Goal: Task Accomplishment & Management: Manage account settings

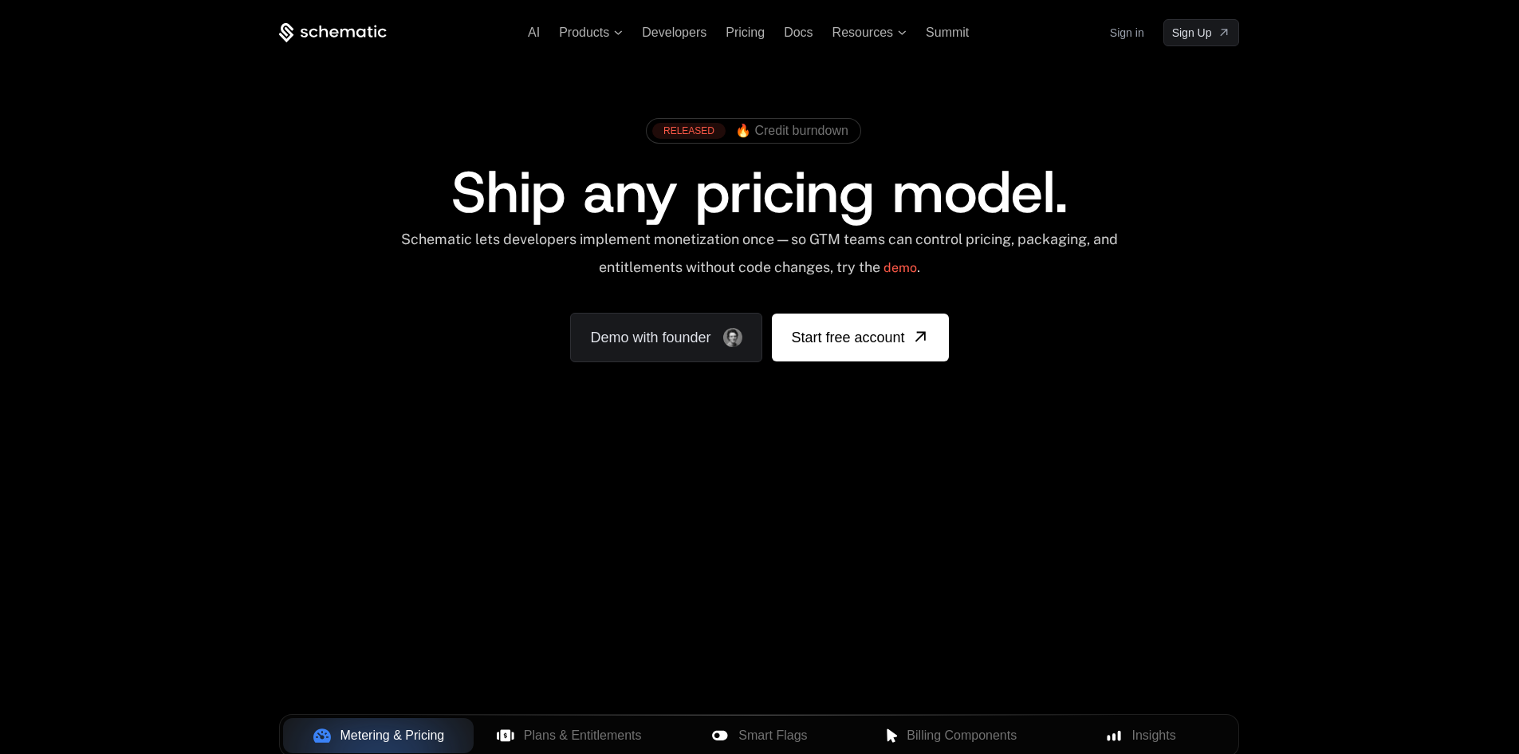
click at [1119, 37] on link "Sign in" at bounding box center [1127, 33] width 34 height 26
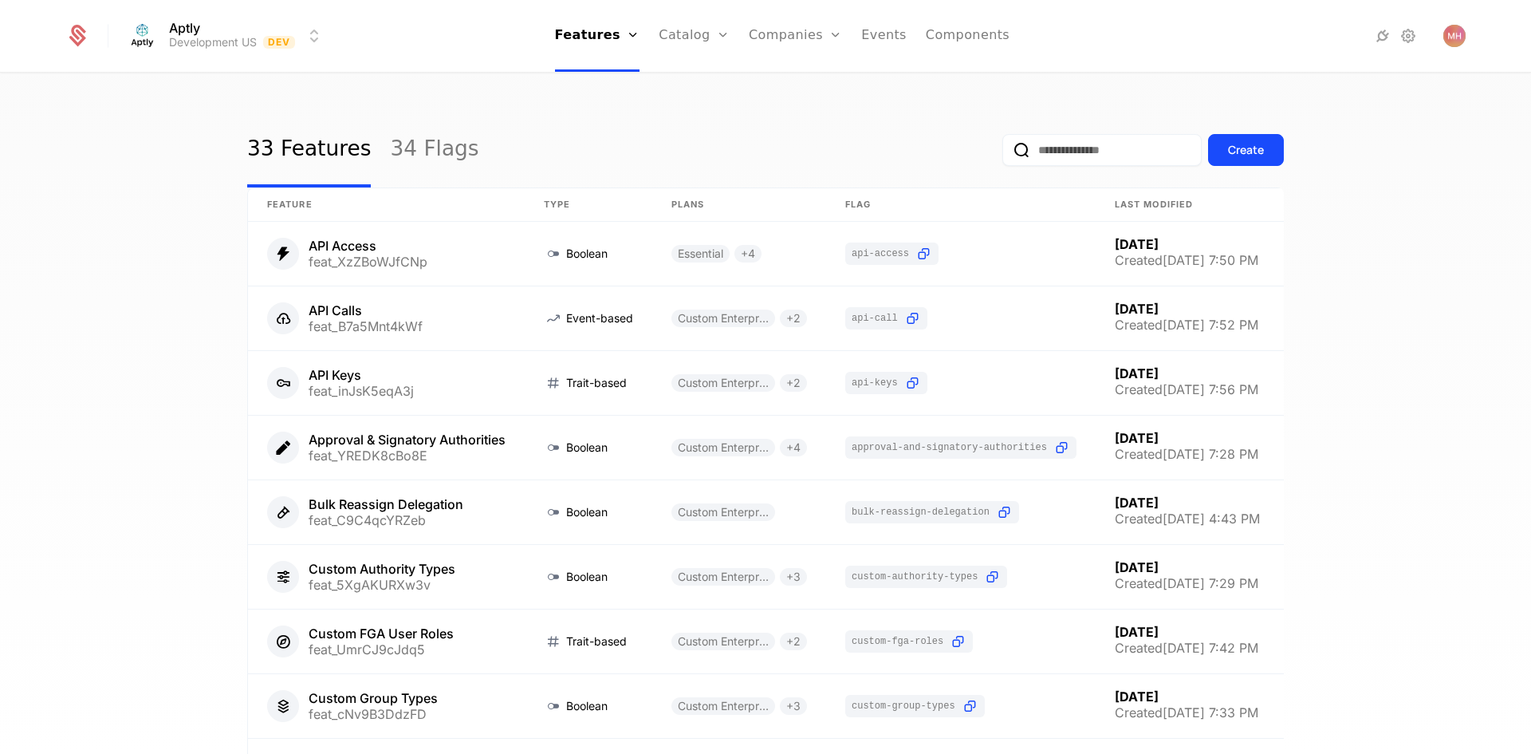
click at [772, 27] on link "Companies" at bounding box center [795, 36] width 93 height 72
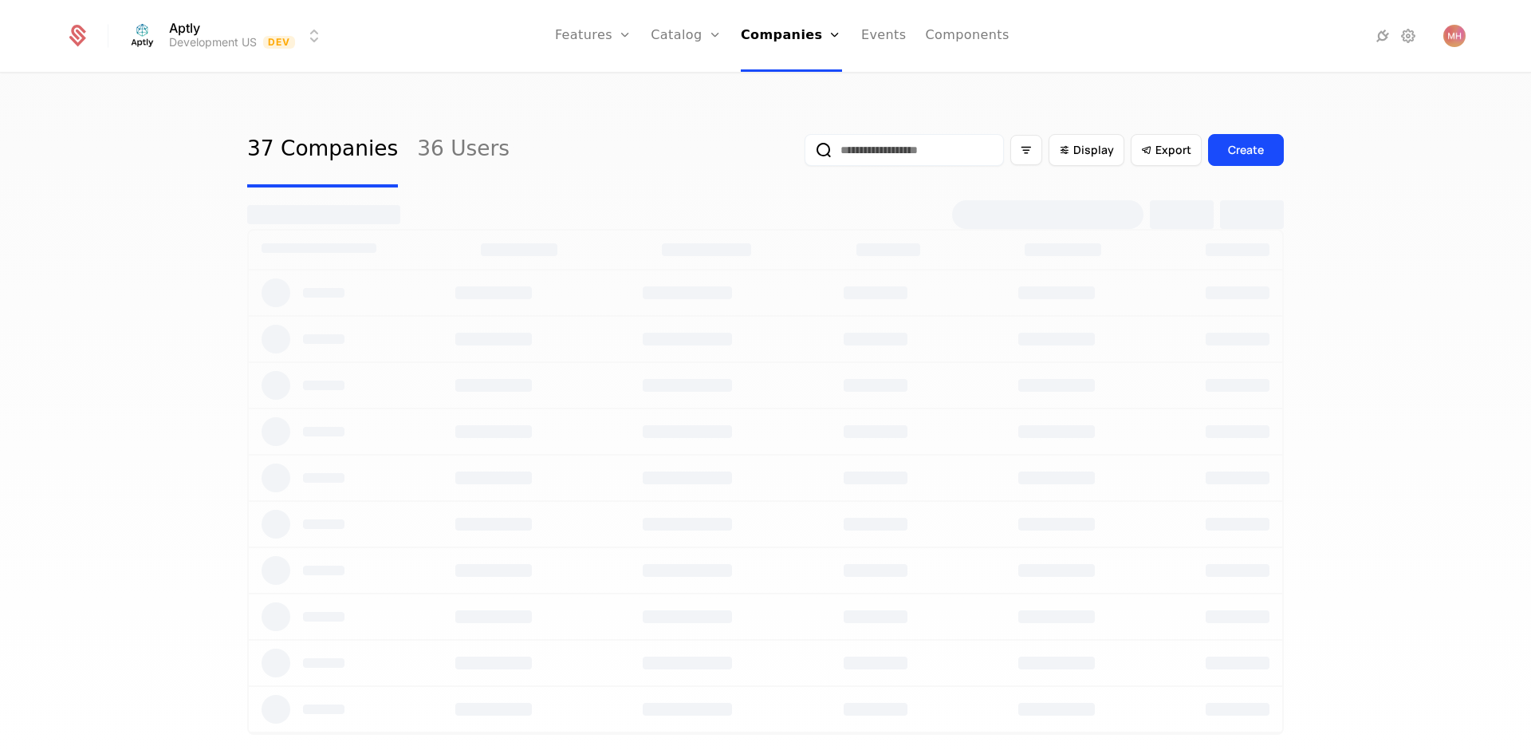
click at [286, 41] on html "Aptly Development US Dev Features Features Flags Catalog Plans Add Ons Credits …" at bounding box center [765, 377] width 1531 height 754
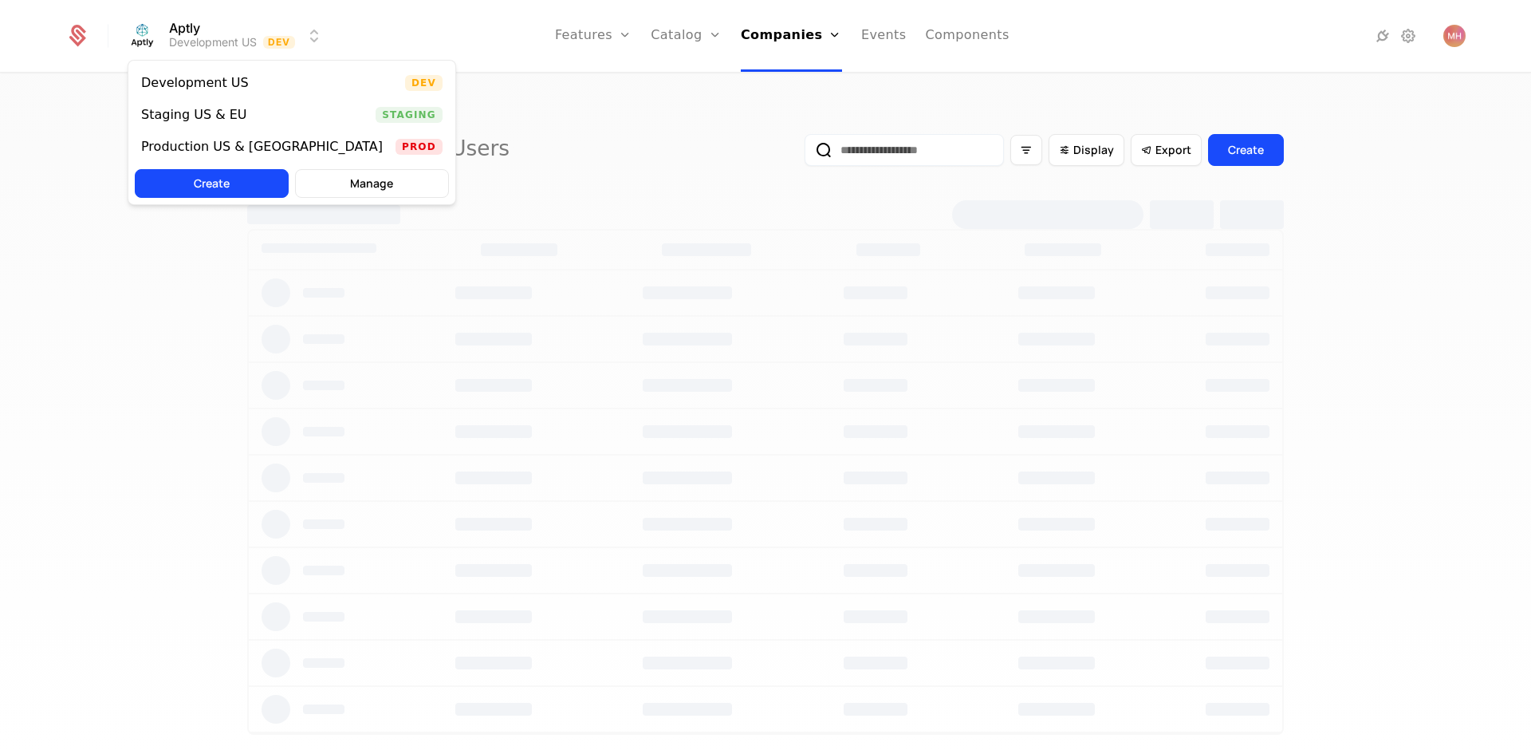
click at [234, 116] on div "Staging US & EU" at bounding box center [194, 114] width 106 height 13
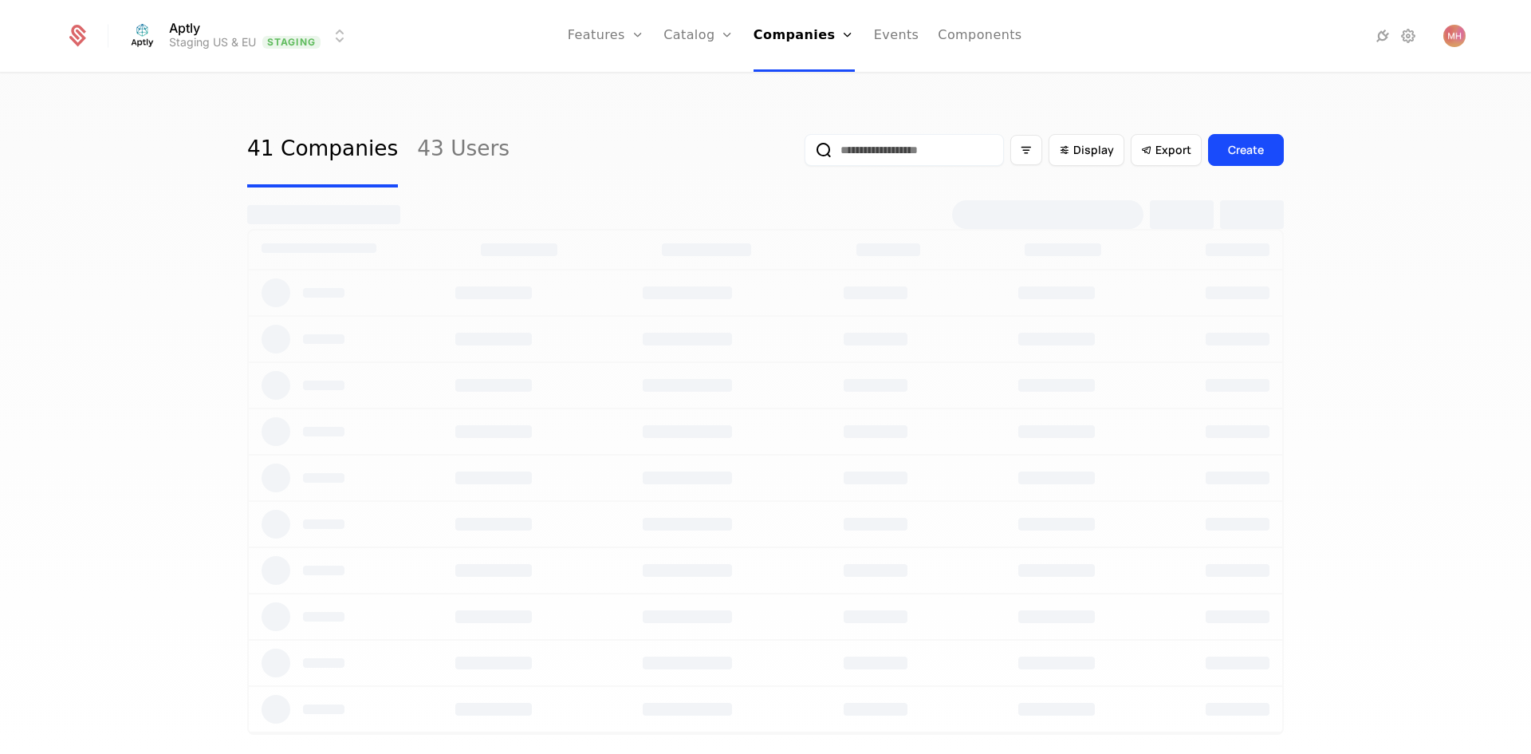
click at [900, 153] on input "email" at bounding box center [904, 150] width 199 height 32
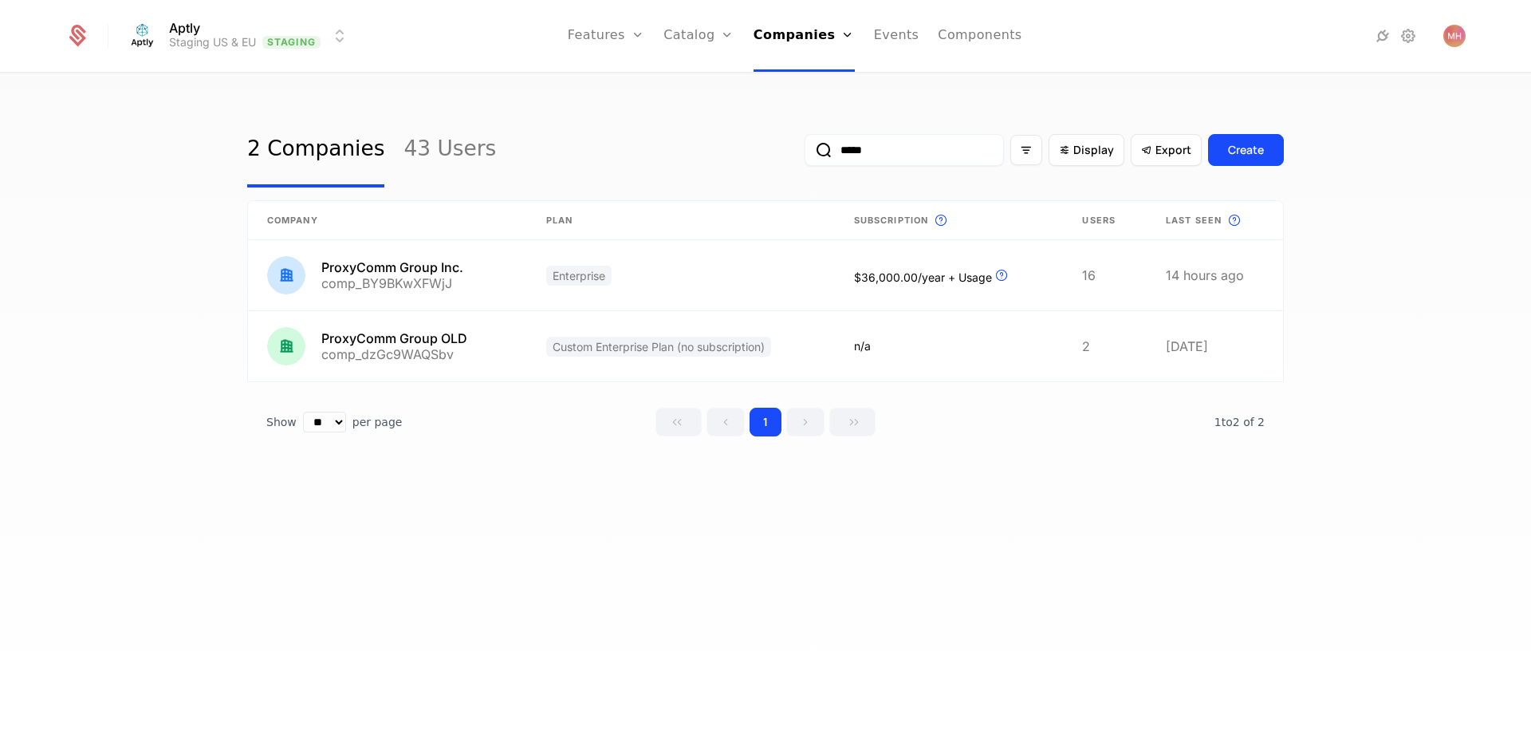
type input "*****"
click at [512, 276] on link at bounding box center [387, 275] width 279 height 70
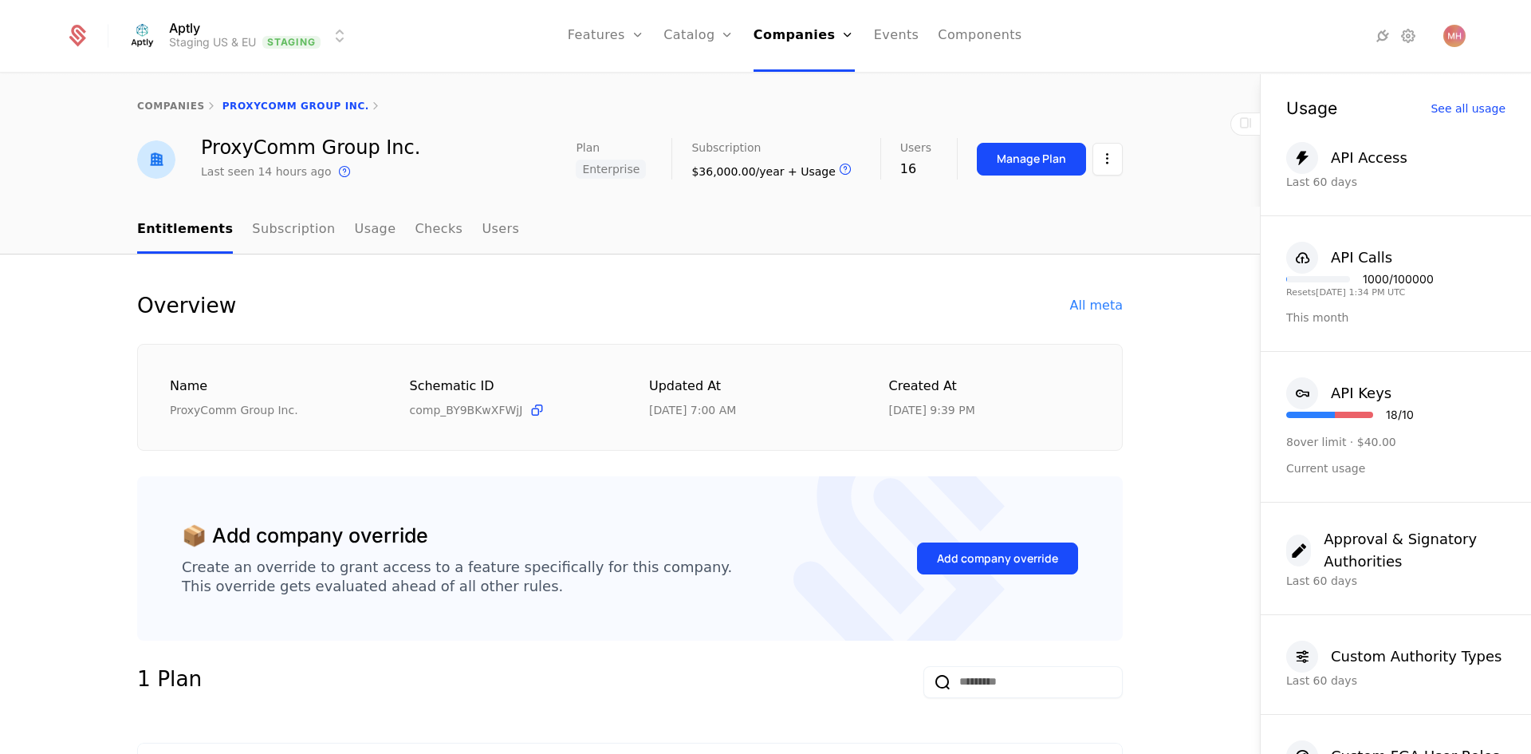
click at [716, 80] on link "Plans" at bounding box center [724, 78] width 82 height 13
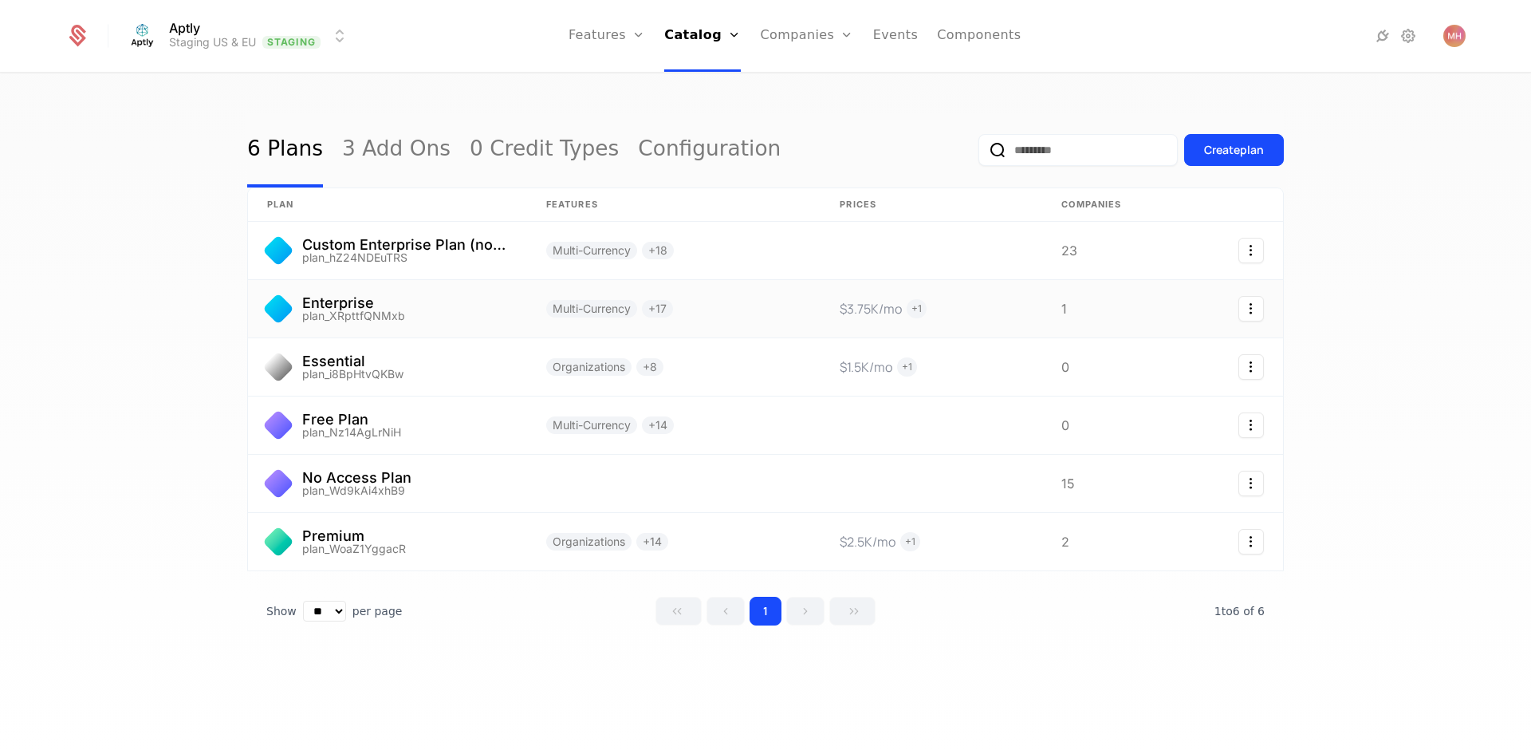
click at [350, 321] on link at bounding box center [387, 308] width 279 height 57
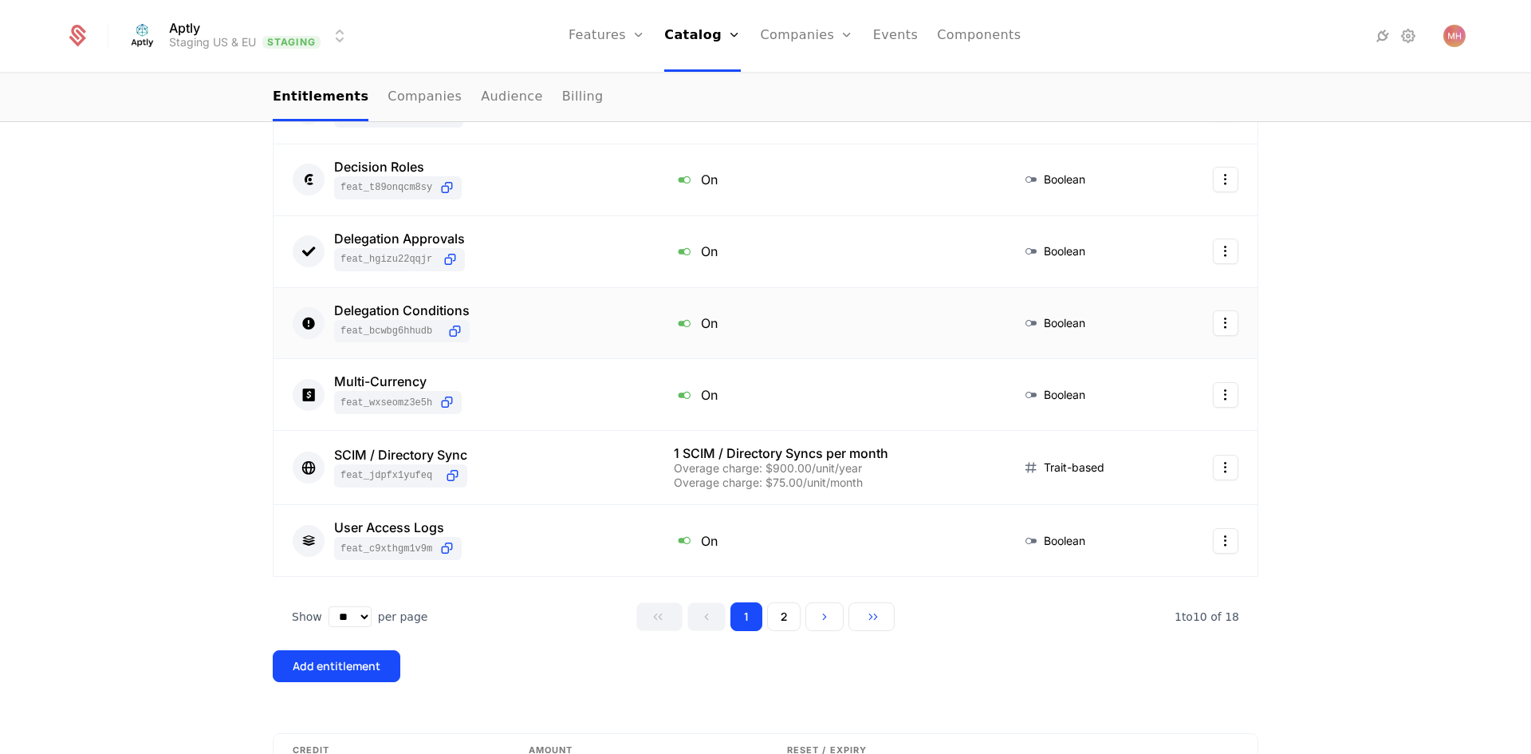
scroll to position [558, 0]
click at [780, 614] on button "2" at bounding box center [783, 615] width 33 height 29
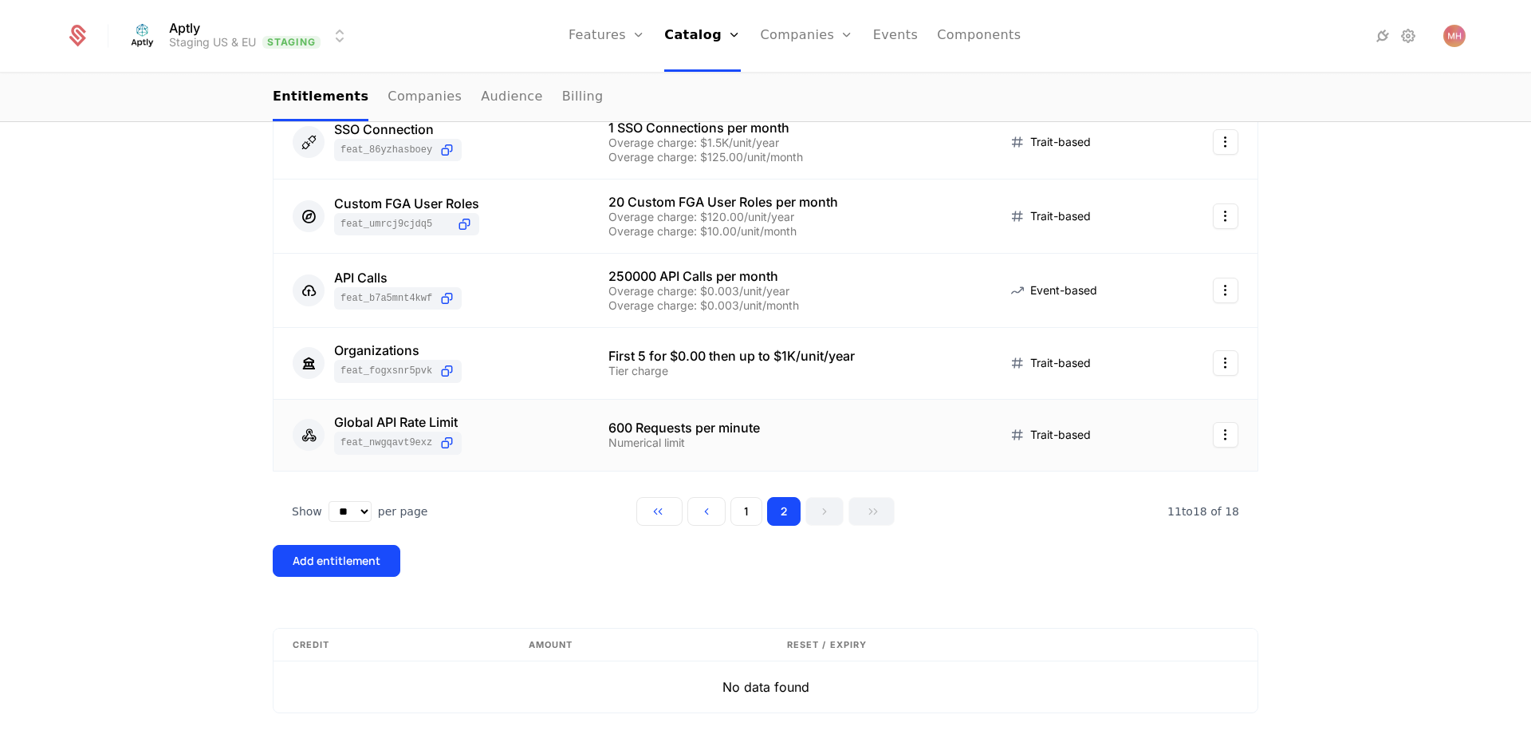
scroll to position [568, 0]
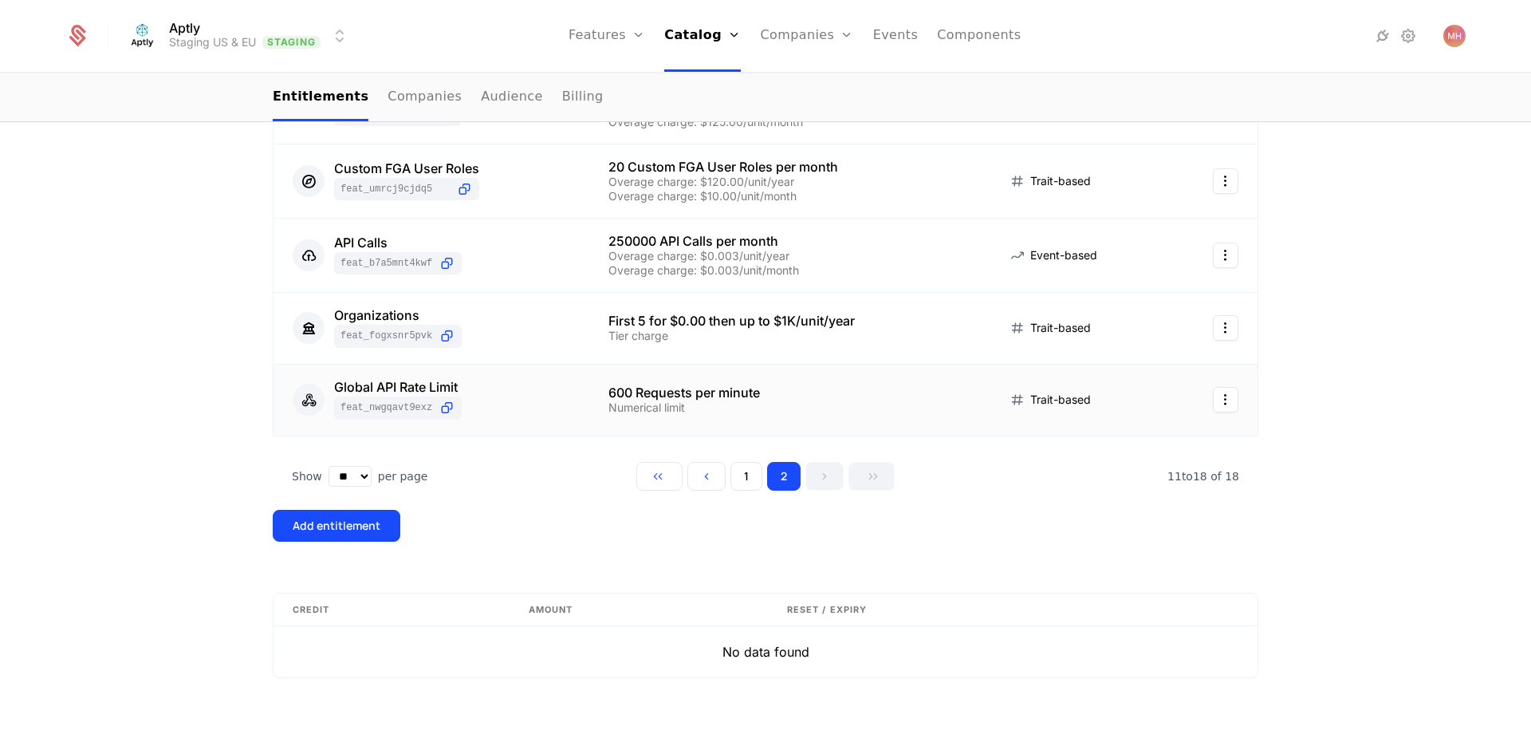
click at [1227, 406] on html "Aptly Staging US & EU Staging Features Features Flags Catalog Plans Add Ons Cre…" at bounding box center [765, 377] width 1531 height 754
click at [1133, 474] on div "Edit" at bounding box center [1153, 478] width 121 height 22
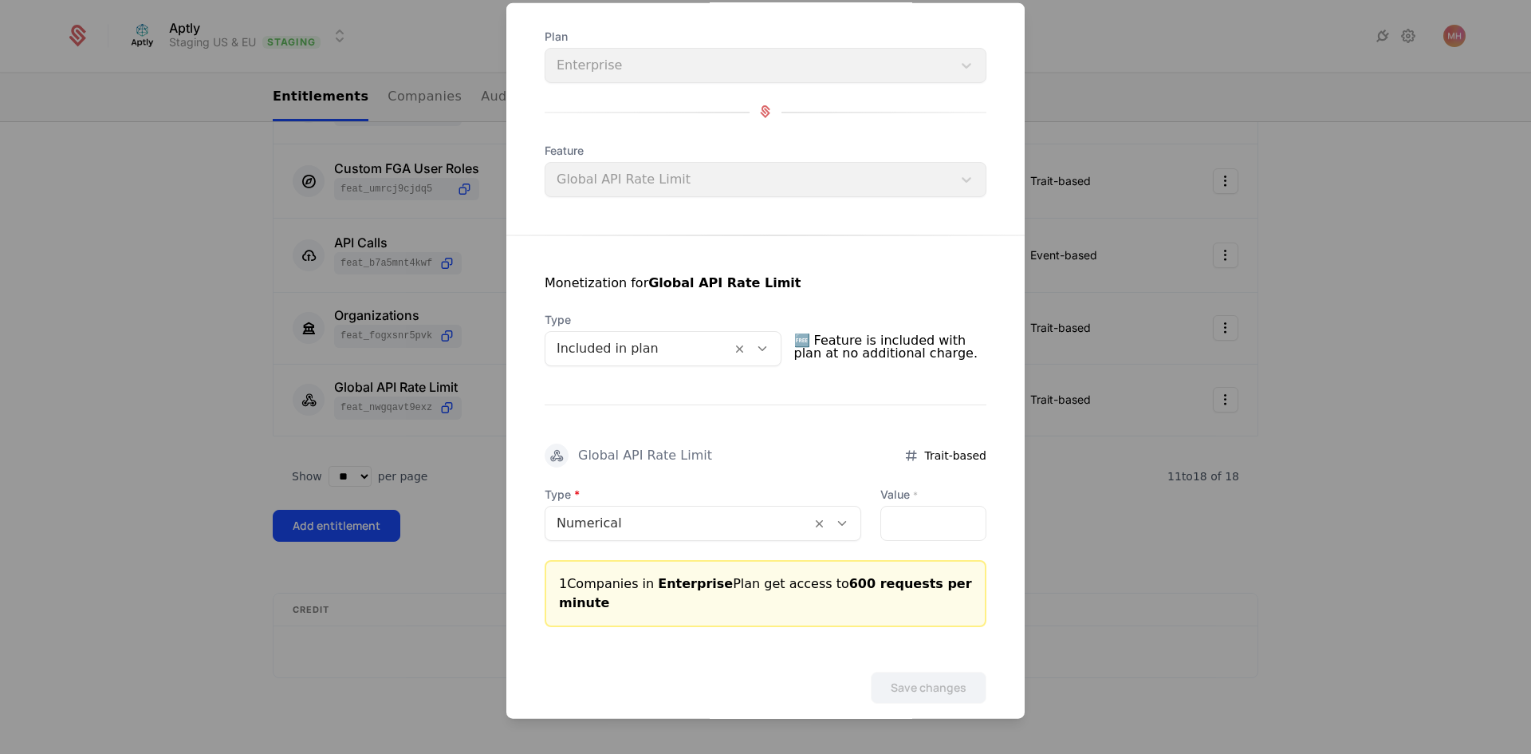
scroll to position [105, 0]
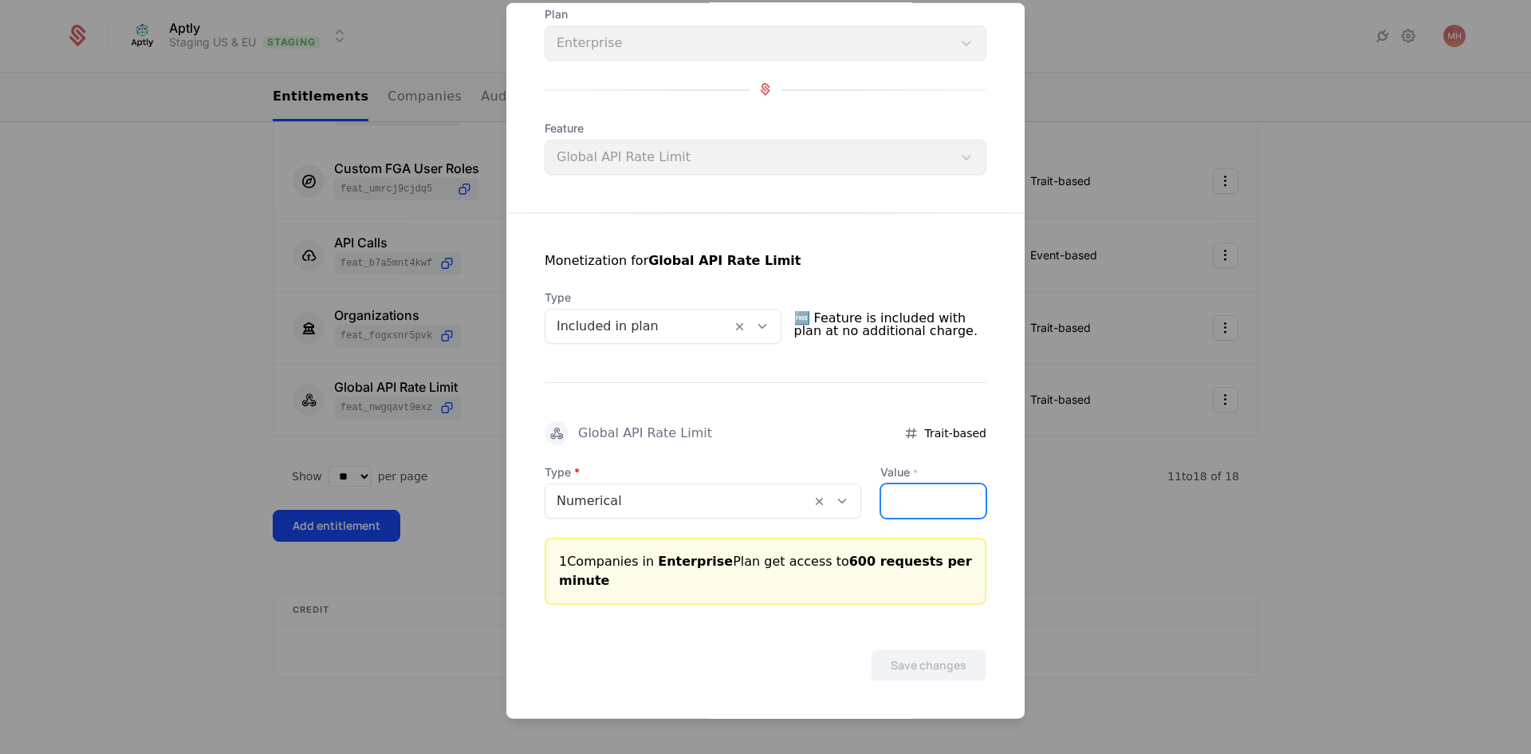
drag, startPoint x: 915, startPoint y: 504, endPoint x: 858, endPoint y: 500, distance: 56.8
click at [858, 500] on div "Type Numerical Value * ***" at bounding box center [766, 490] width 442 height 54
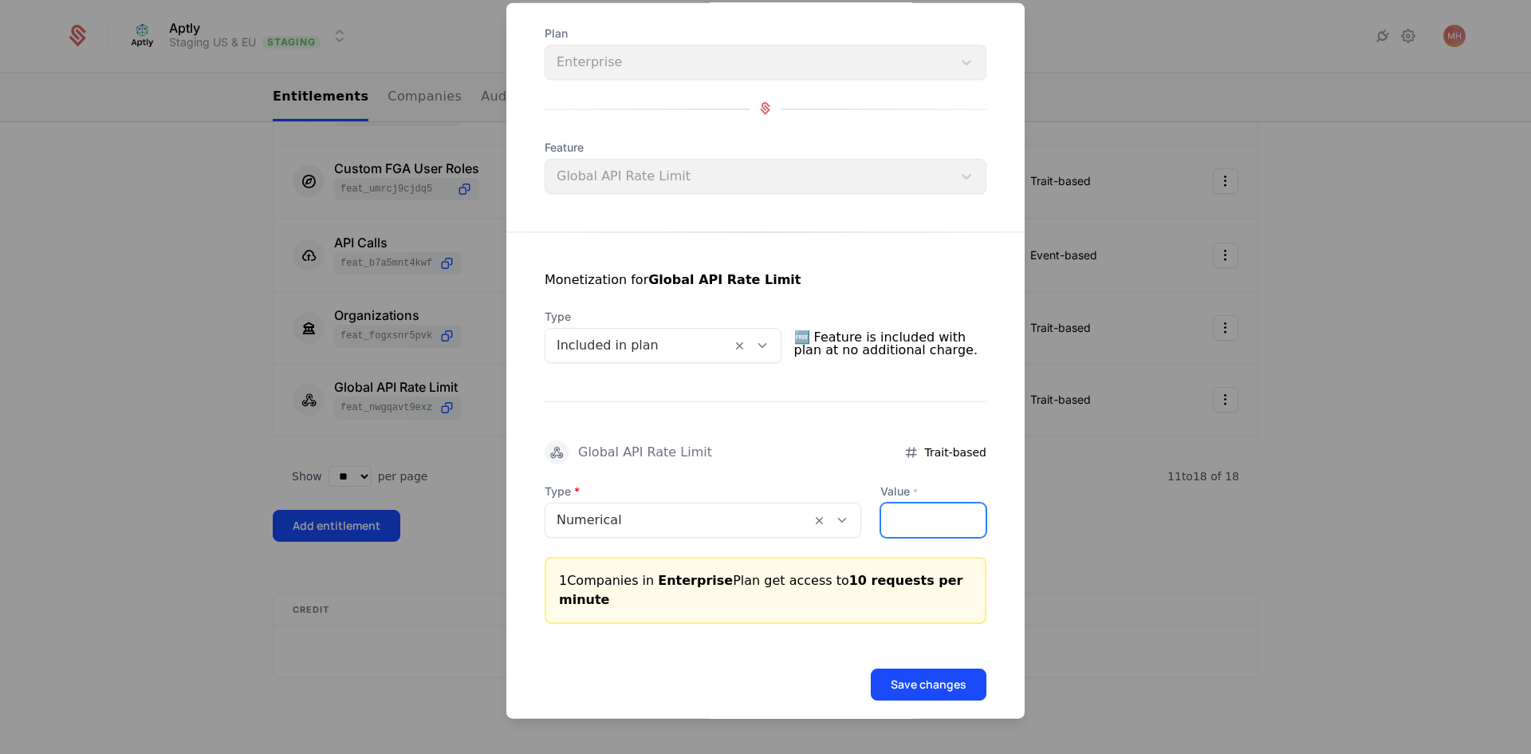
type input "**"
click at [932, 668] on button "Save changes" at bounding box center [929, 684] width 116 height 32
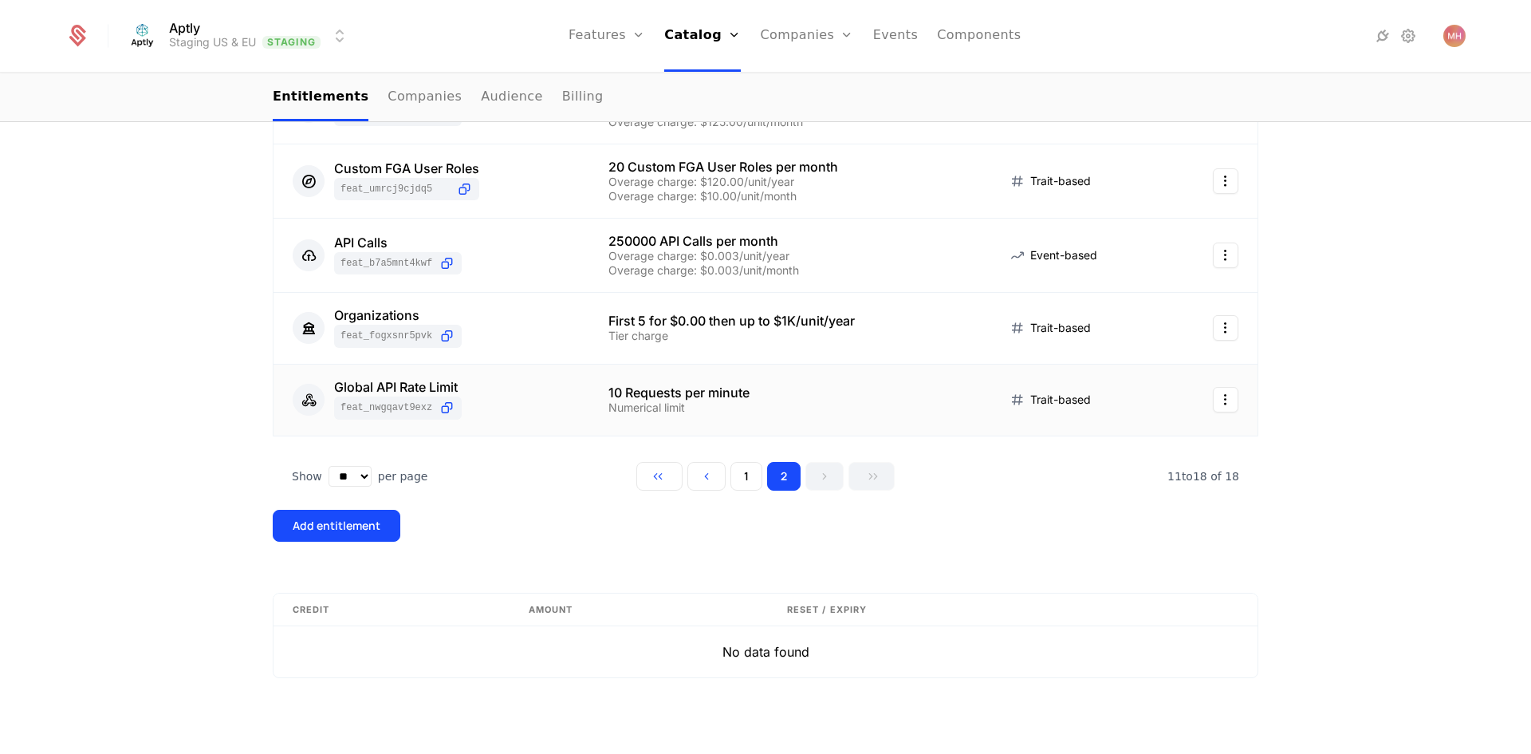
click at [1218, 401] on html "Aptly Staging US & EU Staging Features Features Flags Catalog Plans Add Ons Cre…" at bounding box center [765, 377] width 1531 height 754
click at [1223, 399] on html "Aptly Staging US & EU Staging Features Features Flags Catalog Plans Add Ons Cre…" at bounding box center [765, 377] width 1531 height 754
click at [1137, 473] on div "Edit" at bounding box center [1153, 478] width 121 height 22
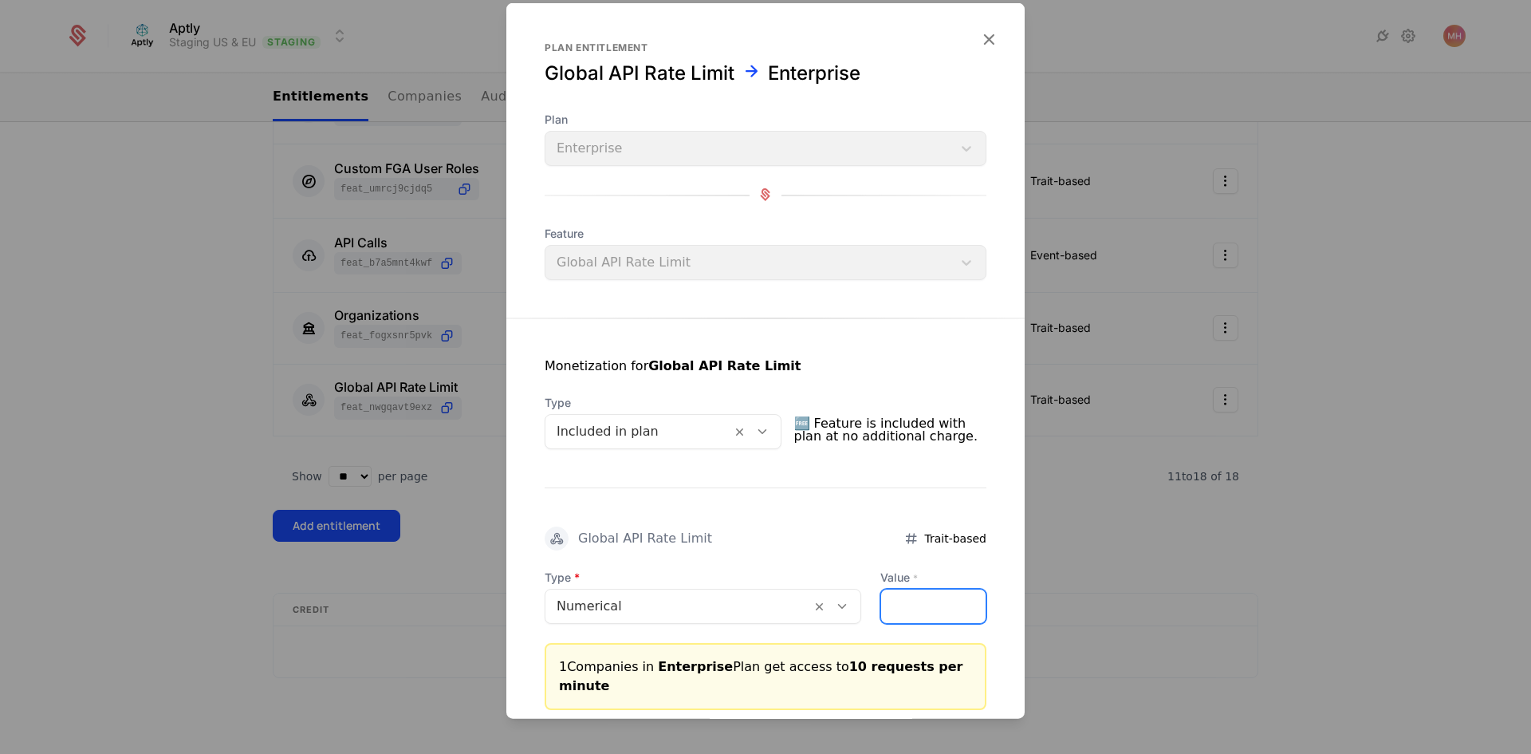
drag, startPoint x: 897, startPoint y: 605, endPoint x: 866, endPoint y: 603, distance: 31.1
click at [881, 603] on input "**" at bounding box center [933, 605] width 104 height 33
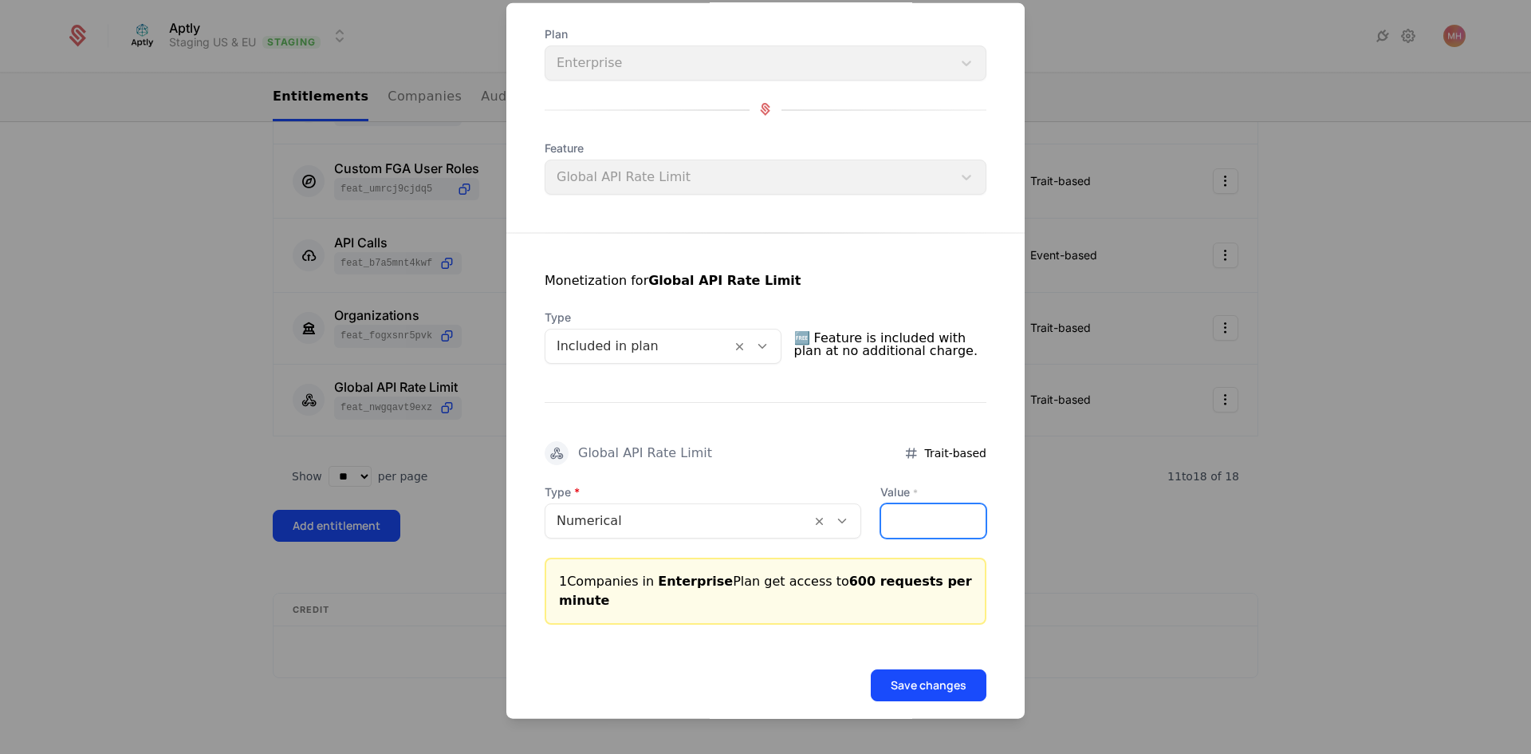
scroll to position [105, 0]
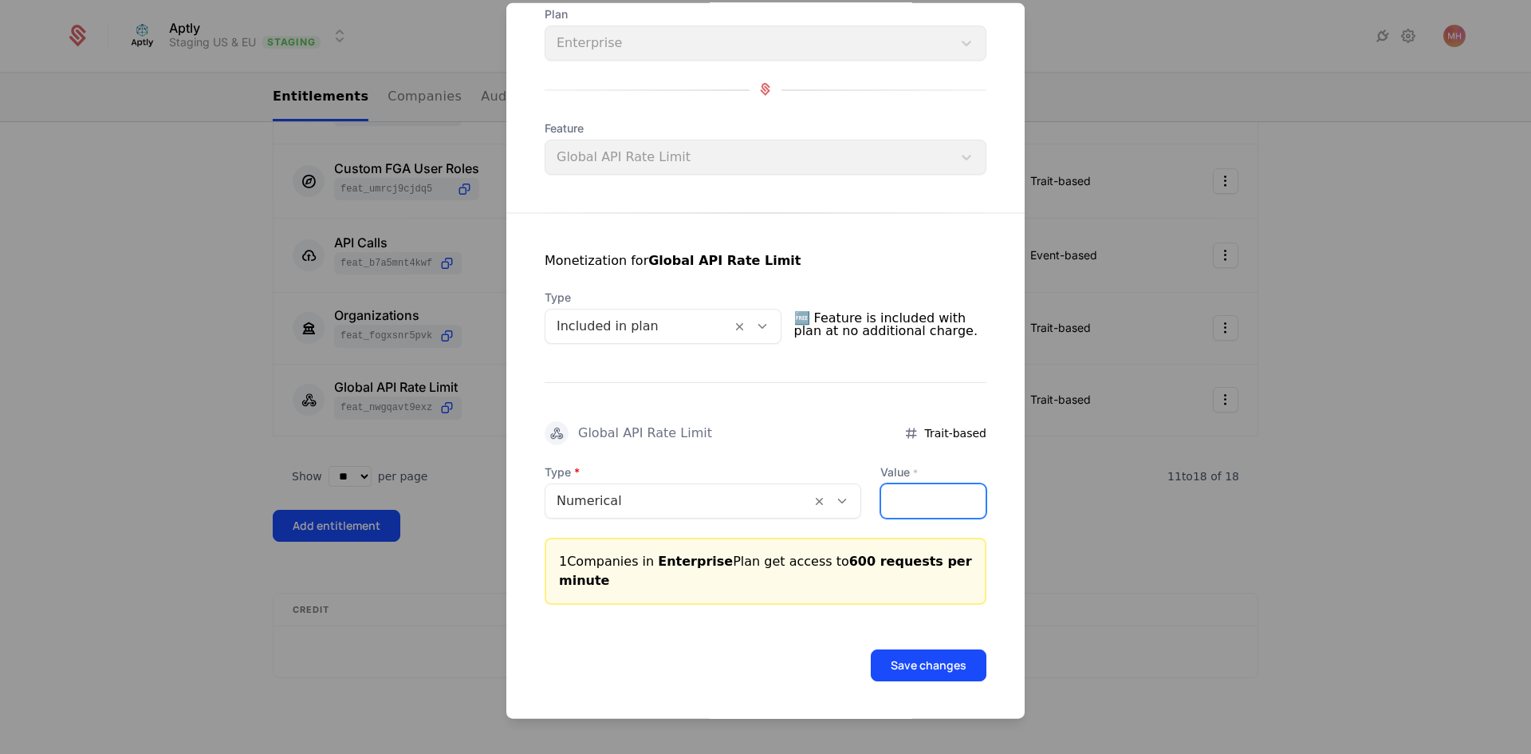
type input "***"
click at [915, 661] on button "Save changes" at bounding box center [929, 664] width 116 height 32
